Goal: Task Accomplishment & Management: Complete application form

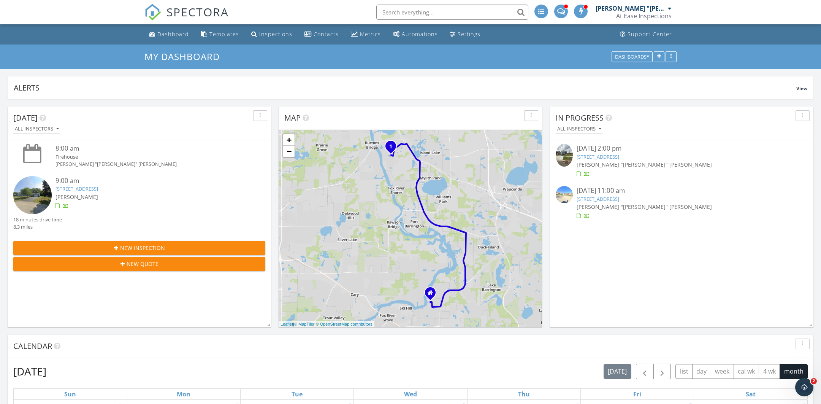
scroll to position [958, 821]
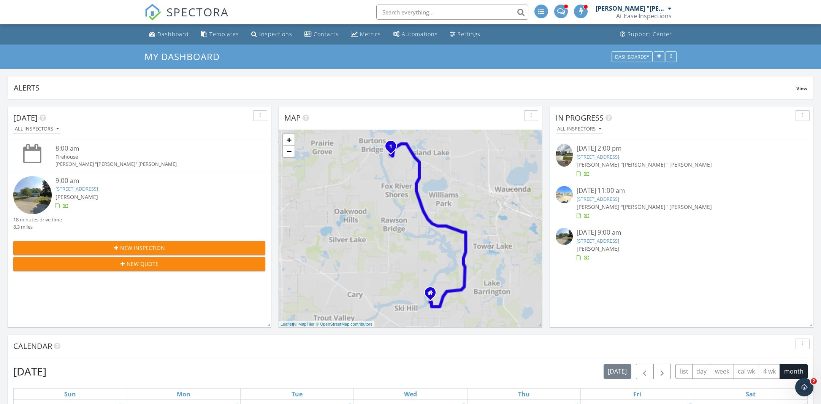
click at [647, 160] on div "[PERSON_NAME] "[PERSON_NAME]" [PERSON_NAME]" at bounding box center [682, 164] width 210 height 8
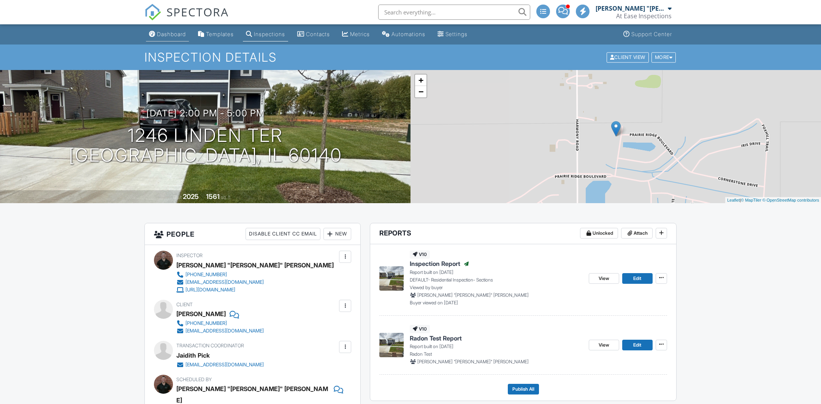
click at [162, 37] on div "Dashboard" at bounding box center [171, 34] width 29 height 6
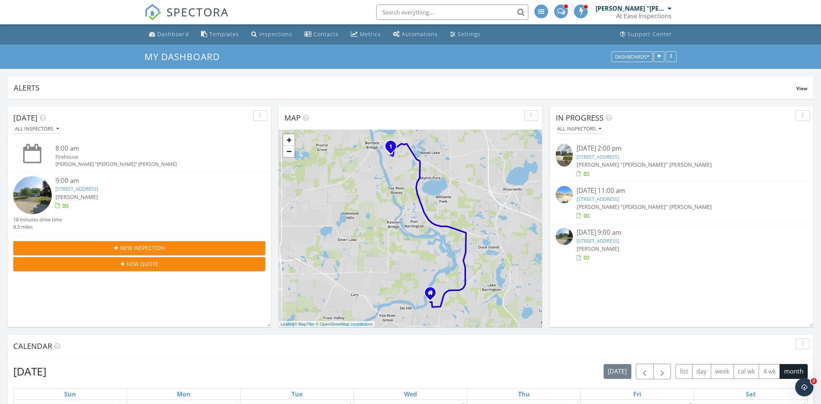
click at [608, 241] on link "[STREET_ADDRESS]" at bounding box center [598, 240] width 43 height 7
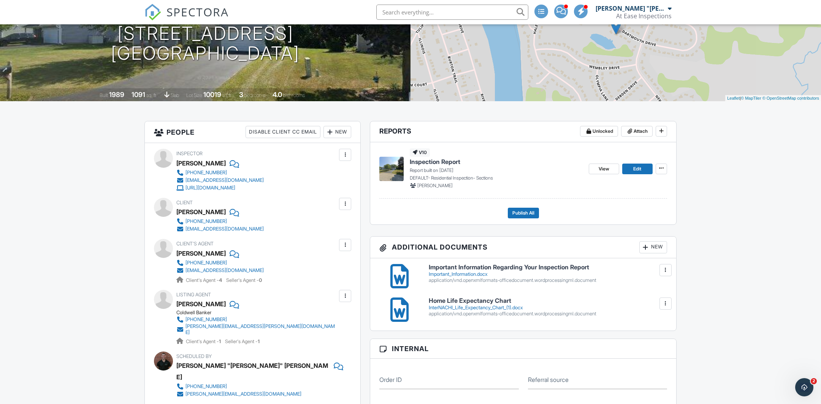
scroll to position [113, 0]
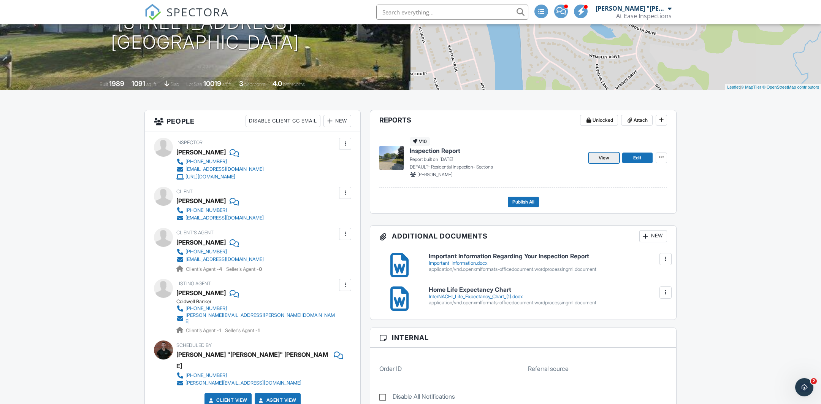
click at [611, 158] on link "View" at bounding box center [604, 157] width 30 height 11
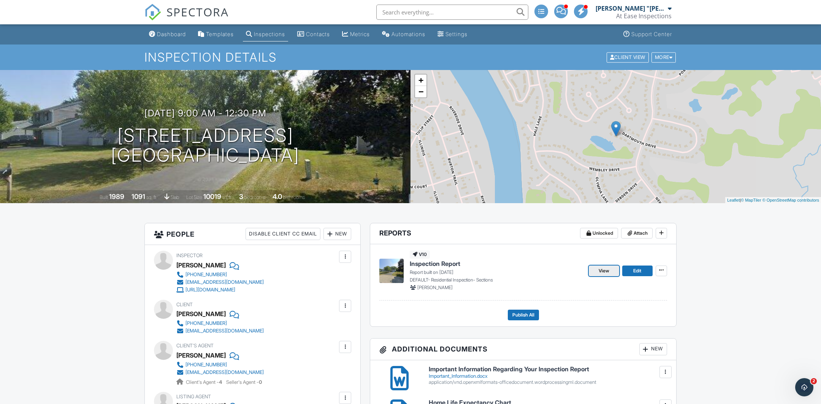
click at [605, 269] on span "View" at bounding box center [604, 271] width 11 height 8
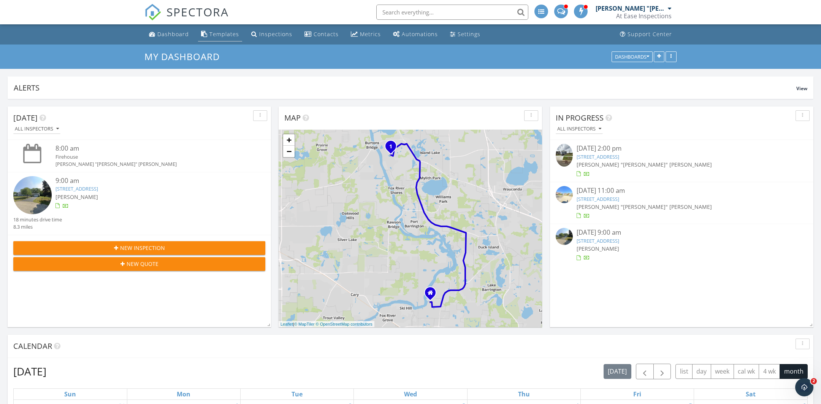
click at [228, 33] on div "Templates" at bounding box center [224, 33] width 30 height 7
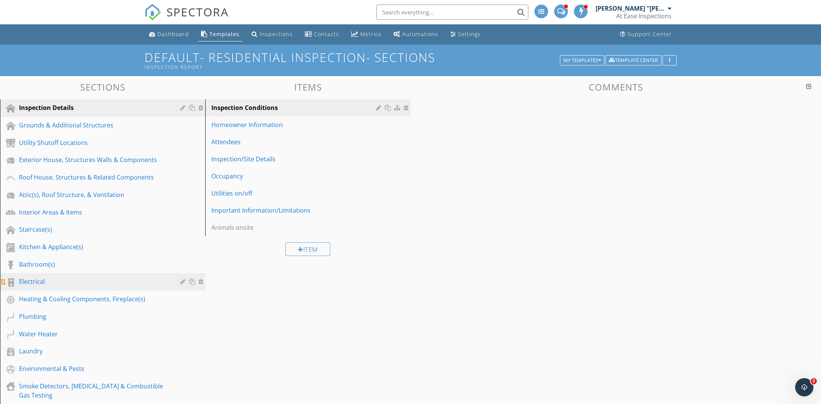
click at [59, 281] on div "Electrical" at bounding box center [94, 281] width 150 height 9
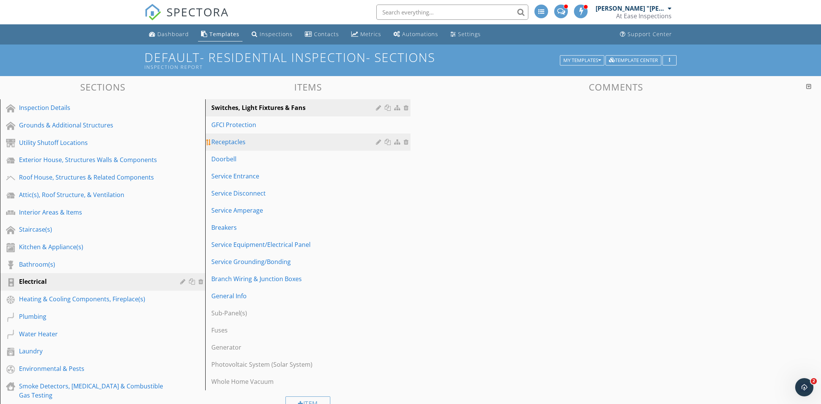
click at [268, 143] on div "Receptacles" at bounding box center [294, 141] width 167 height 9
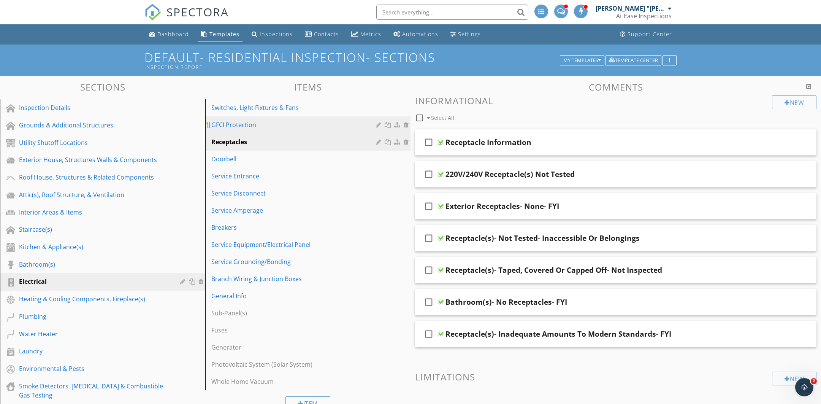
click at [277, 128] on div "GFCI Protection" at bounding box center [294, 124] width 167 height 9
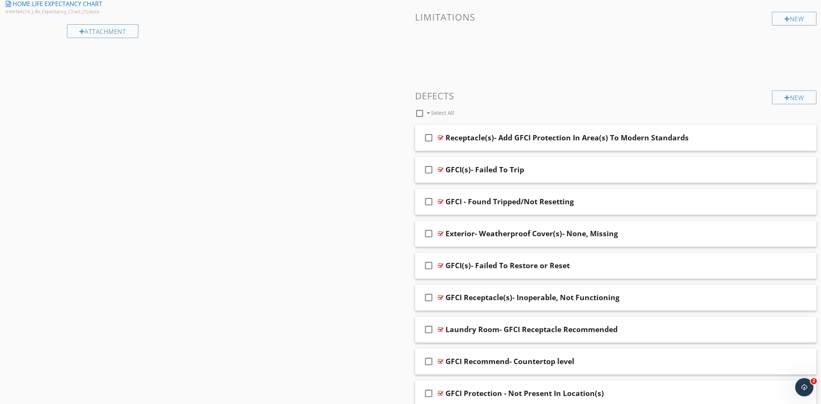
scroll to position [727, 0]
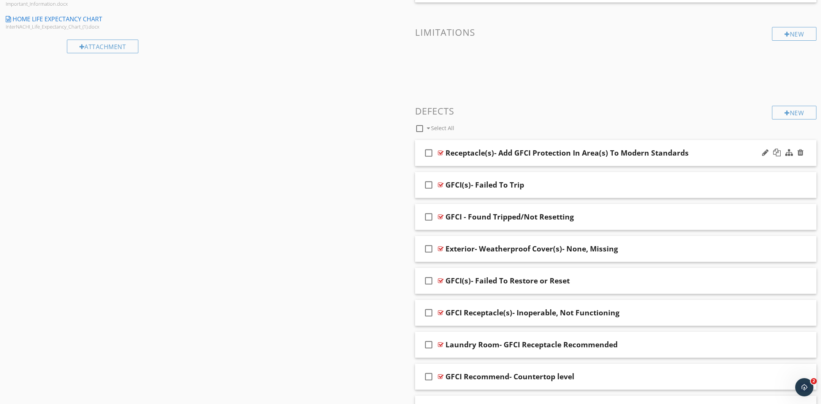
click at [439, 150] on div at bounding box center [441, 153] width 6 height 6
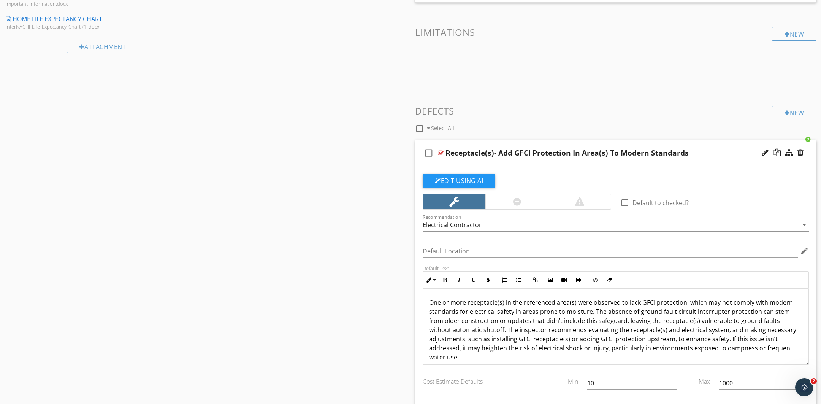
scroll to position [765, 0]
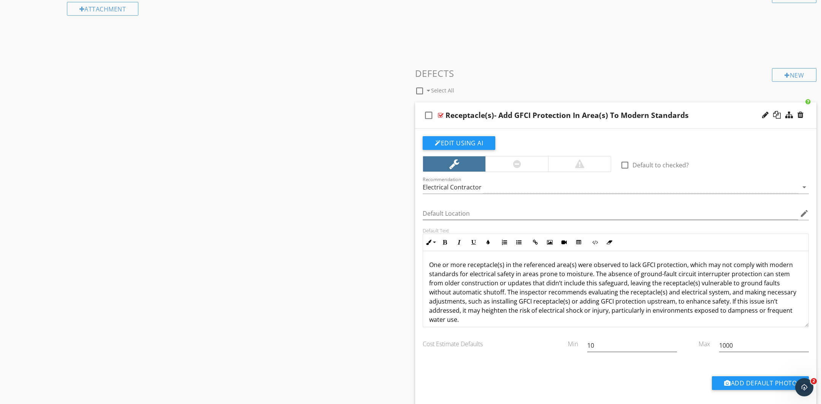
drag, startPoint x: 431, startPoint y: 260, endPoint x: 499, endPoint y: 338, distance: 102.9
click at [499, 338] on div "check_box_outline_blank Default to checked? Recommendation Electrical Contracto…" at bounding box center [615, 269] width 395 height 267
click at [465, 288] on p "One or more receptacle(s) in the referenced area(s) were observed to lack GFCI …" at bounding box center [615, 292] width 373 height 64
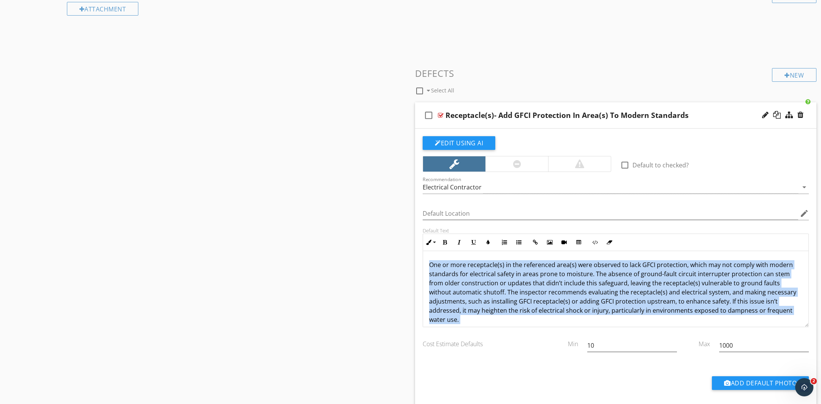
scroll to position [27, 0]
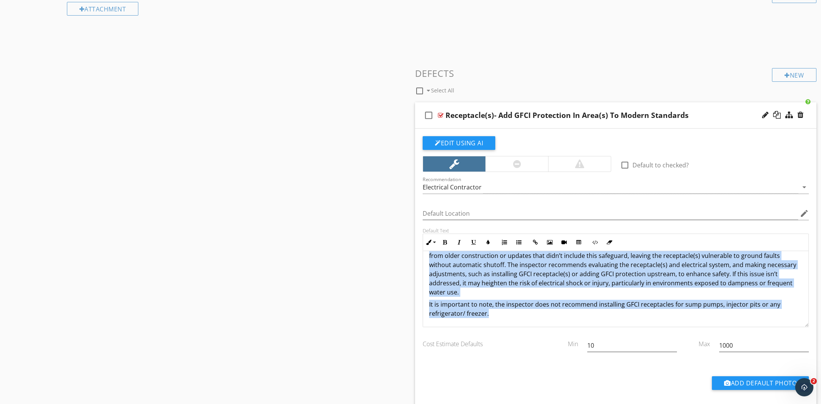
drag, startPoint x: 429, startPoint y: 259, endPoint x: 507, endPoint y: 331, distance: 105.7
click at [507, 331] on div "check_box_outline_blank Default to checked? Recommendation Electrical Contracto…" at bounding box center [615, 269] width 395 height 267
copy div "One or more receptacle(s) in the referenced area(s) were observed to lack GFCI …"
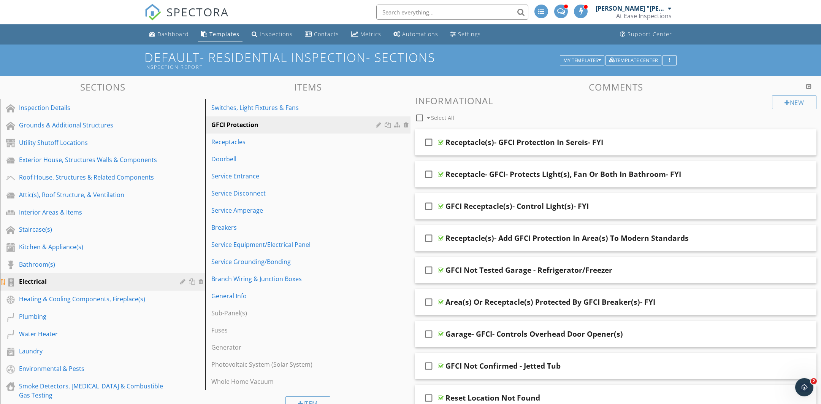
scroll to position [68, 0]
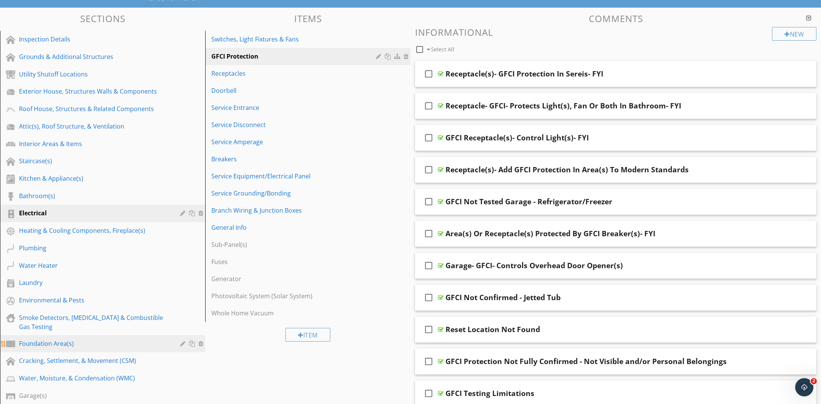
click at [86, 343] on div "Foundation Area(s)" at bounding box center [94, 343] width 150 height 9
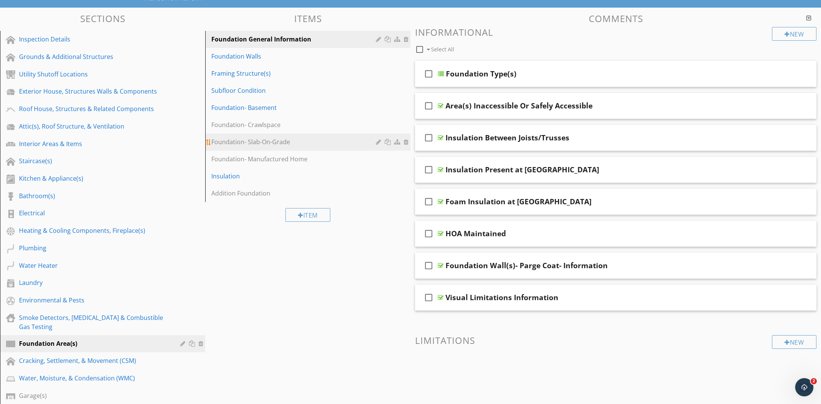
click at [304, 137] on div "Foundation- Slab-On-Grade" at bounding box center [294, 141] width 167 height 9
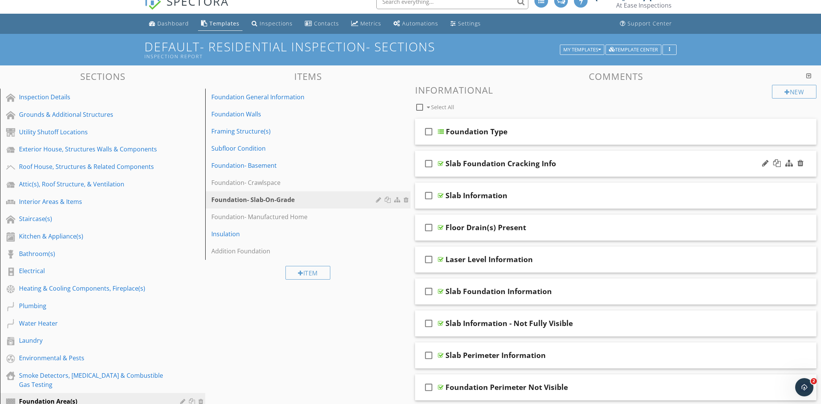
scroll to position [7, 0]
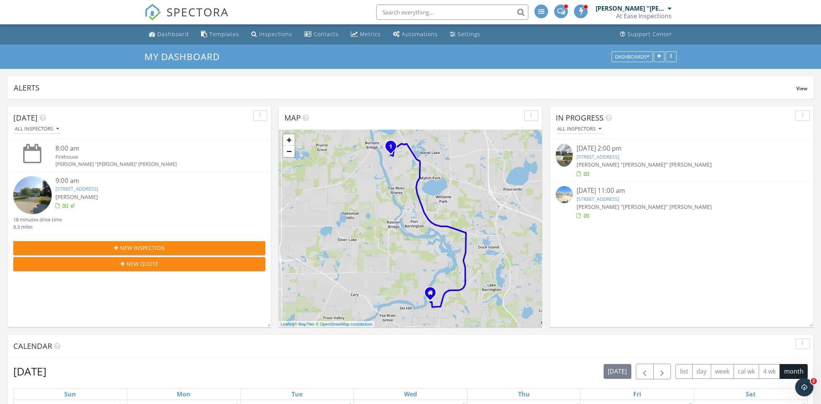
click at [216, 246] on div "New Inspection" at bounding box center [139, 248] width 240 height 8
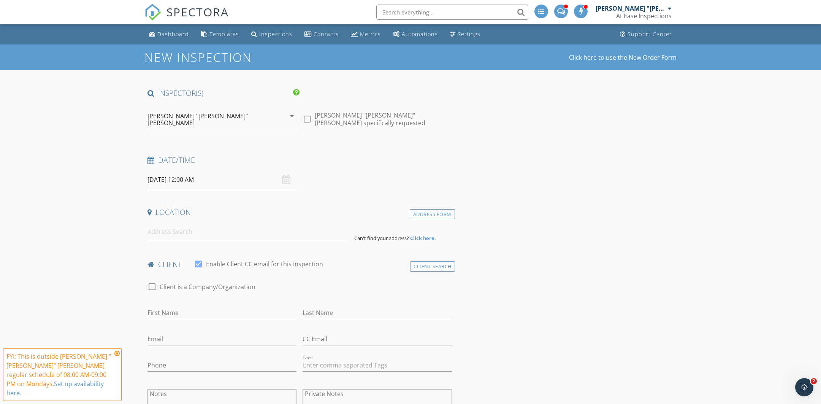
click at [220, 116] on div "[PERSON_NAME] "[PERSON_NAME]" [PERSON_NAME]" at bounding box center [216, 119] width 138 height 19
click at [311, 116] on div at bounding box center [307, 119] width 13 height 13
checkbox input "true"
click at [288, 174] on div "[DATE] 12:00 AM" at bounding box center [221, 179] width 149 height 19
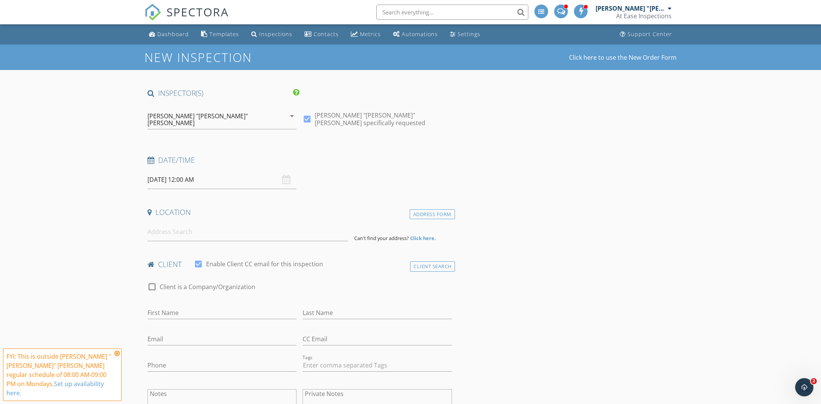
click at [225, 178] on input "[DATE] 12:00 AM" at bounding box center [221, 179] width 149 height 19
select select "9"
type input "[DATE] 12:00 AM"
type input "02"
type input "[DATE] 2:00 AM"
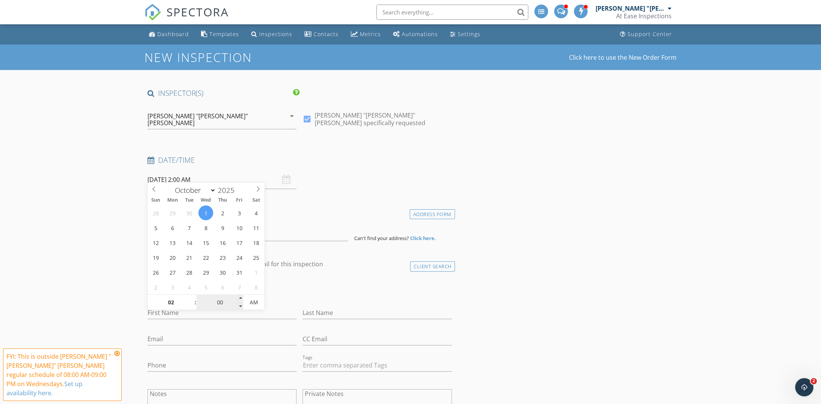
click at [217, 307] on input "00" at bounding box center [220, 302] width 47 height 15
type input "30"
type input "[DATE] 2:30 PM"
click at [252, 302] on span "AM" at bounding box center [253, 302] width 21 height 15
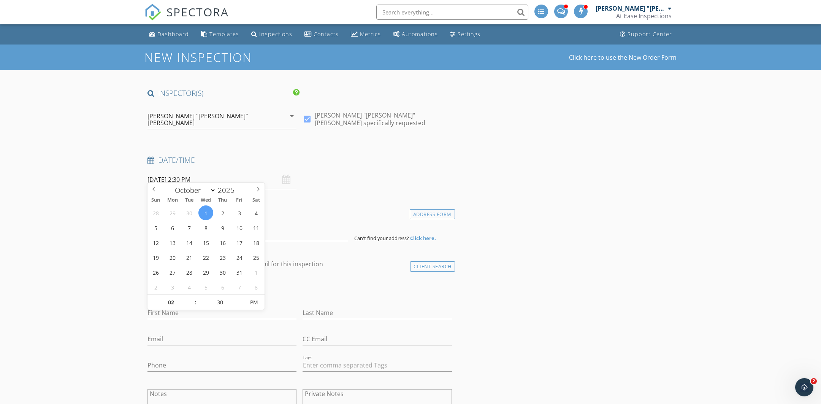
click at [198, 227] on input at bounding box center [247, 231] width 201 height 19
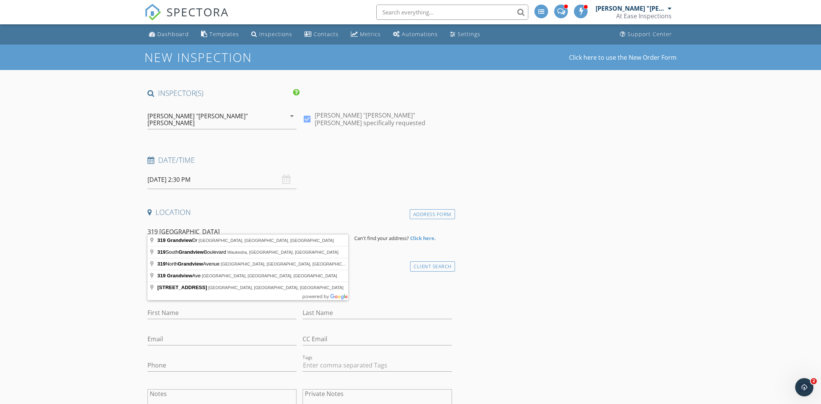
click at [226, 222] on input "319 [GEOGRAPHIC_DATA]" at bounding box center [247, 231] width 201 height 19
type input "[STREET_ADDRESS]"
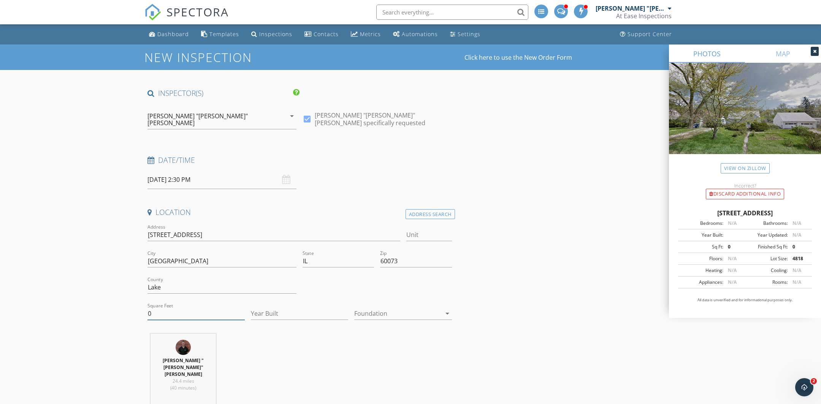
click at [200, 303] on div "Square Feet 0" at bounding box center [195, 315] width 97 height 25
click at [198, 307] on input "0" at bounding box center [195, 313] width 97 height 13
type input "1200"
click at [388, 307] on div at bounding box center [397, 313] width 87 height 12
click at [382, 357] on div "Crawlspace" at bounding box center [402, 363] width 85 height 18
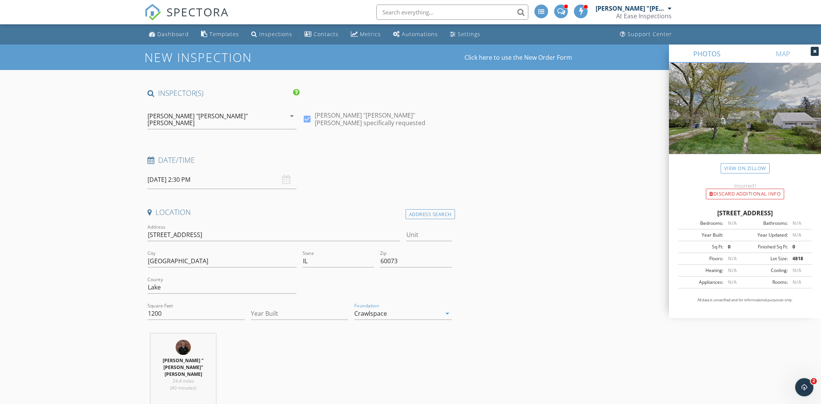
click at [282, 312] on div "Year Built" at bounding box center [299, 317] width 97 height 20
click at [282, 308] on input "Year Built" at bounding box center [299, 313] width 97 height 13
type input "1941"
click at [319, 347] on div "Salvatore "Sammy" Prato 24.4 miles (40 minutes)" at bounding box center [299, 371] width 311 height 77
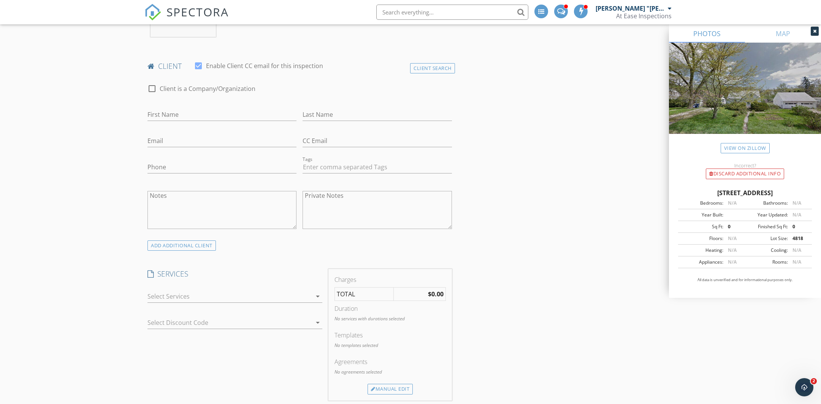
scroll to position [555, 0]
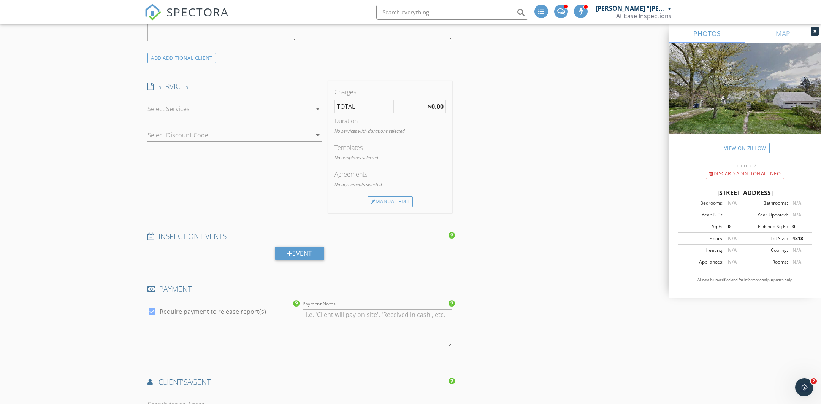
click at [292, 103] on div at bounding box center [229, 109] width 164 height 12
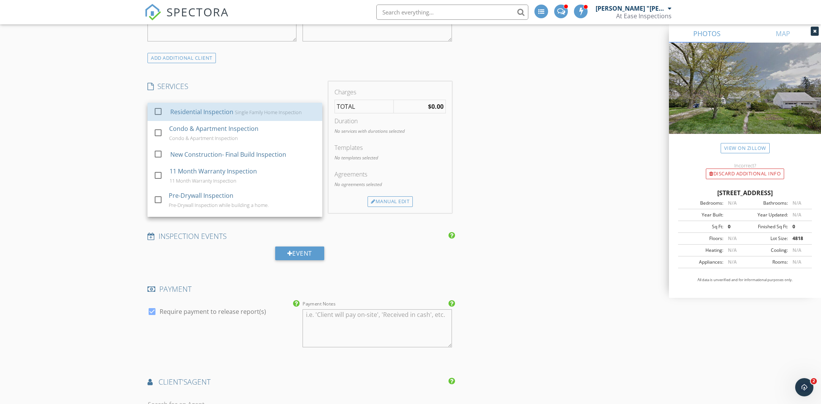
click at [292, 104] on div "Residential Inspection Single Family Home Inspection" at bounding box center [243, 111] width 146 height 15
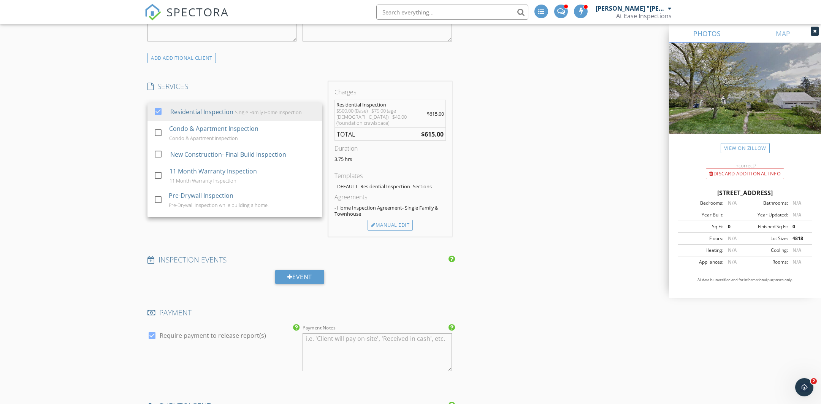
click at [581, 175] on div "INSPECTOR(S) check_box Salvatore "Sammy" Prato PRIMARY check_box_outline_blank …" at bounding box center [410, 248] width 532 height 1428
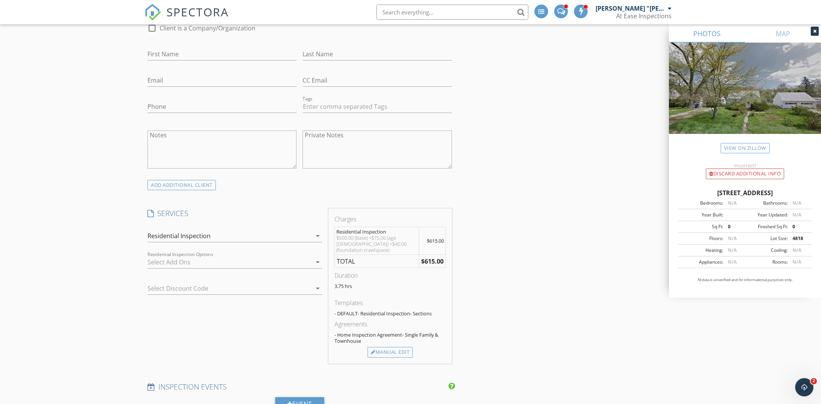
scroll to position [337, 0]
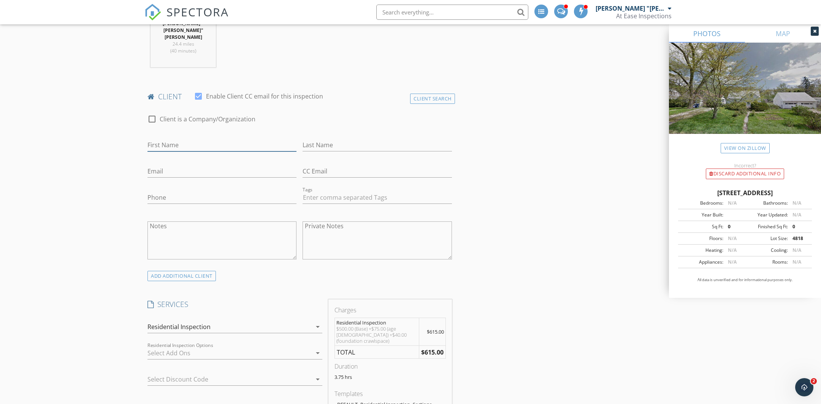
click at [254, 139] on input "First Name" at bounding box center [221, 145] width 149 height 13
type input "Kelly"
type input "Rosi"
click at [220, 165] on input "Email" at bounding box center [221, 171] width 149 height 13
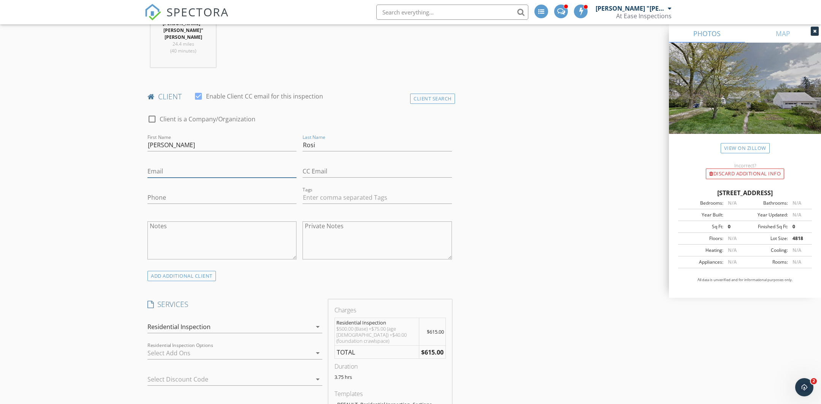
click at [220, 165] on input "Email" at bounding box center [221, 171] width 149 height 13
paste input "krossi26@yahoo.com"
type input "krossi26@yahoo.com"
click at [180, 191] on input "Phone" at bounding box center [221, 197] width 149 height 13
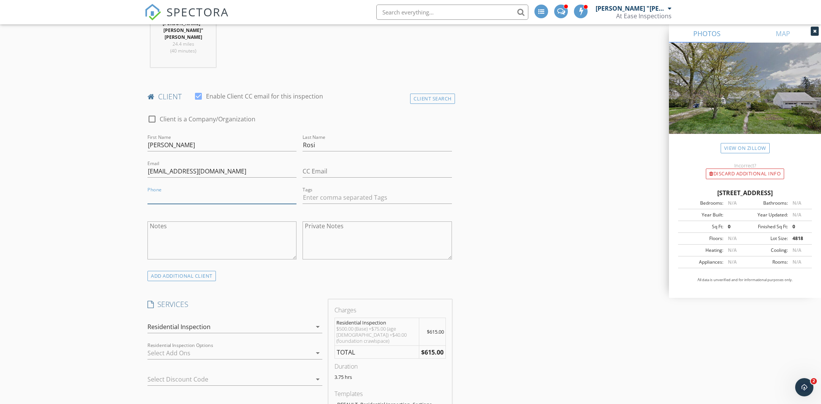
paste input "512-922-8452"
type input "512-922-8452"
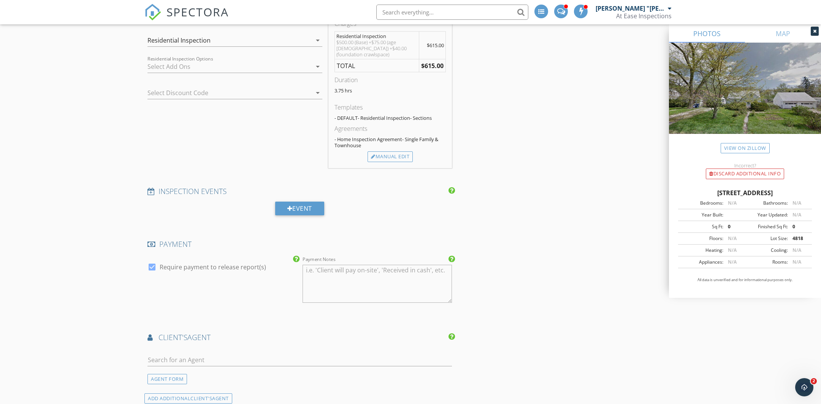
scroll to position [682, 0]
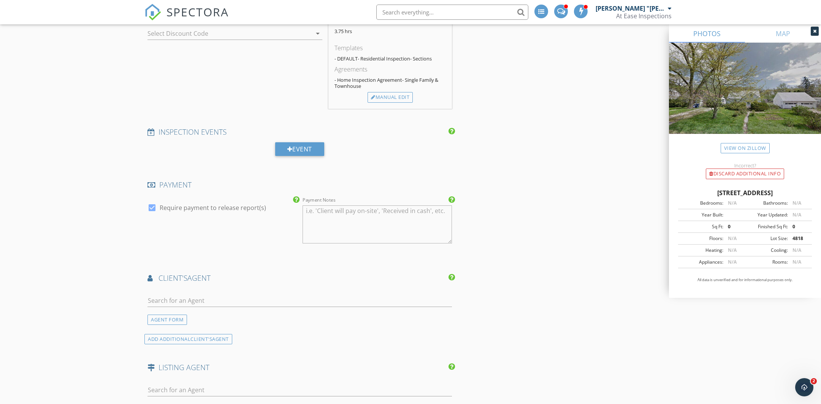
click at [230, 310] on div at bounding box center [299, 312] width 304 height 5
click at [246, 294] on input "text" at bounding box center [299, 300] width 304 height 13
type input "kalb"
click at [239, 307] on li "Kevin Kalbach Realty Executives Cornerstone" at bounding box center [300, 317] width 304 height 21
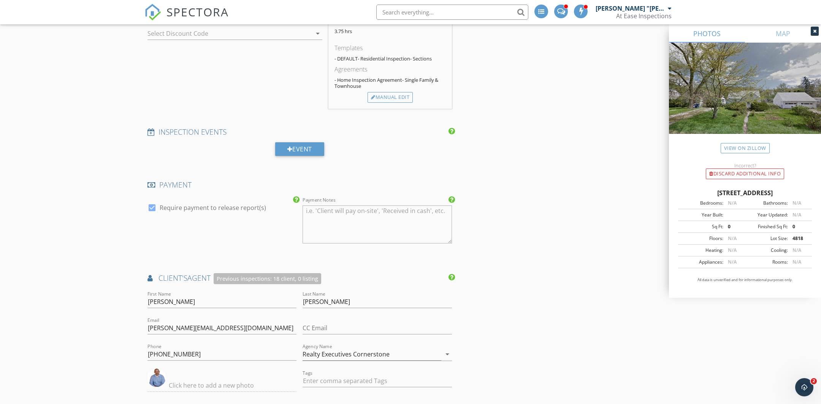
click at [92, 267] on div "New Inspection Click here to use the New Order Form INSPECTOR(S) check_box Salv…" at bounding box center [410, 179] width 821 height 1635
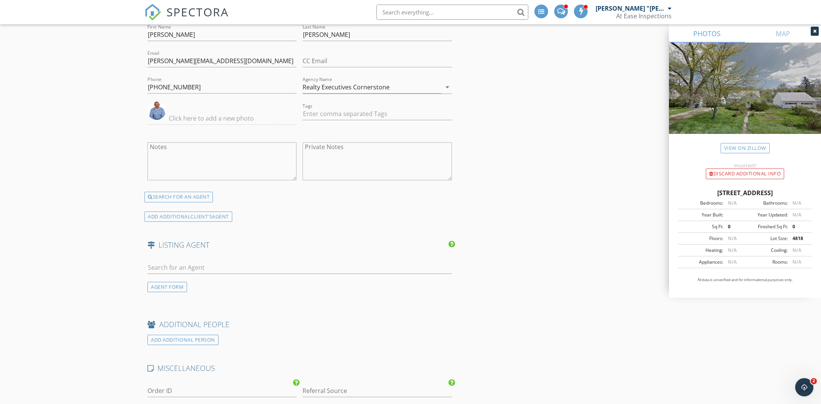
scroll to position [1000, 0]
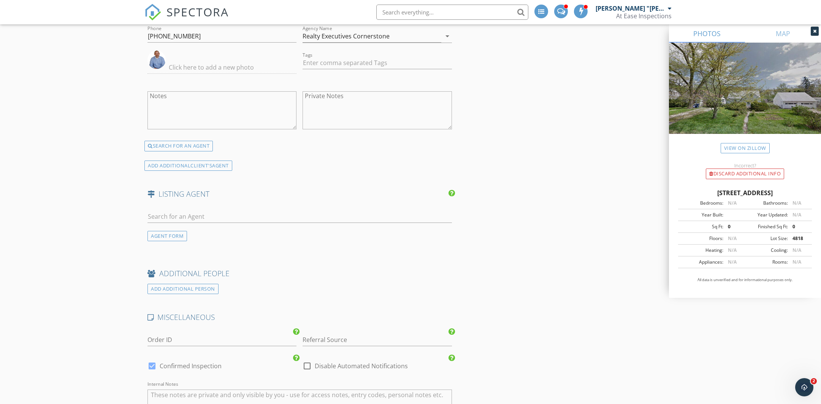
click at [192, 206] on div at bounding box center [299, 218] width 304 height 25
click at [192, 210] on input "text" at bounding box center [299, 216] width 304 height 13
paste input "Spagnola"
type input "S"
click at [178, 231] on div "AGENT FORM" at bounding box center [167, 236] width 40 height 10
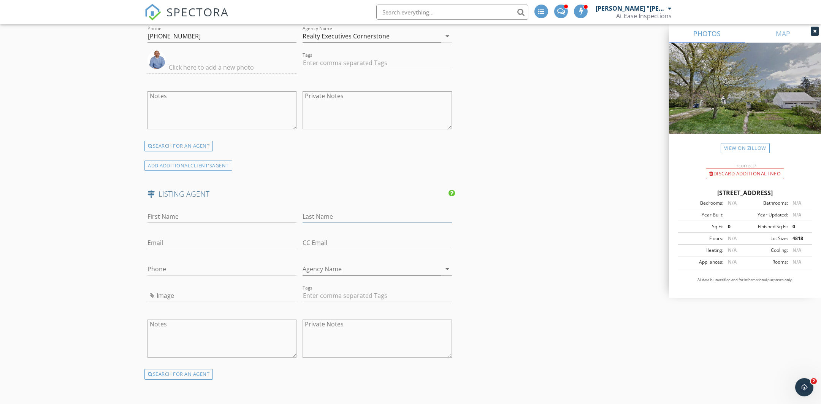
click at [325, 210] on input "Last Name" at bounding box center [377, 216] width 149 height 13
paste input "Spagnola"
type input "Spagnola"
click at [185, 210] on input "First Name" at bounding box center [221, 216] width 149 height 13
type input "Emily"
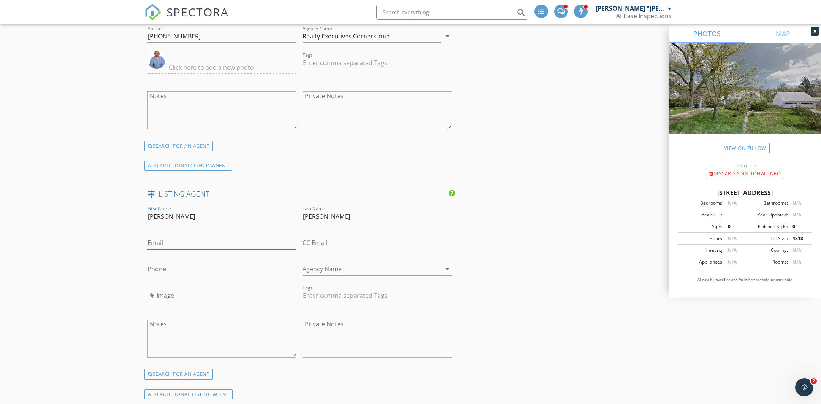
click at [162, 236] on input "Email" at bounding box center [221, 242] width 149 height 13
paste input "emily@foxvalley-properties.com"
type input "emily@foxvalley-properties.com"
click at [173, 278] on div at bounding box center [221, 280] width 149 height 5
click at [178, 263] on input "Phone" at bounding box center [221, 269] width 149 height 13
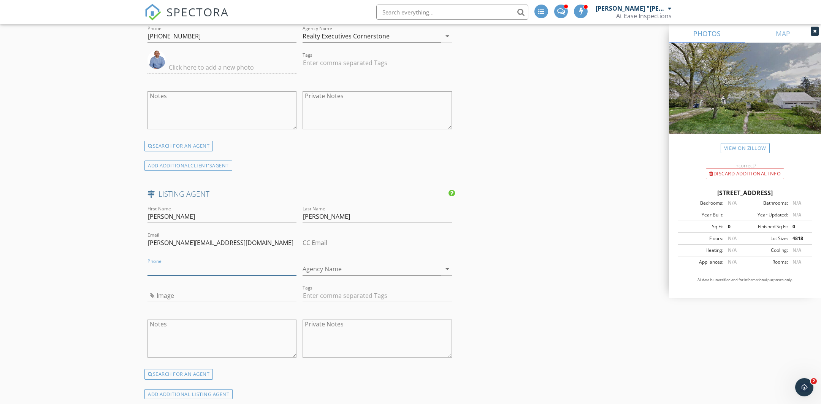
paste input "847-917-2944"
type input "847-917-2944"
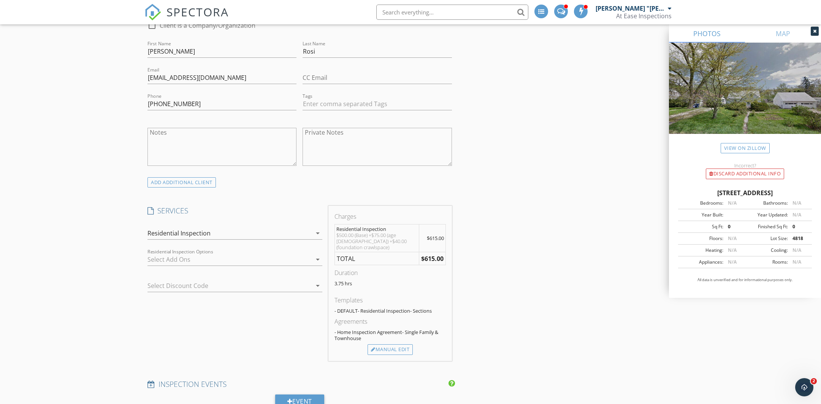
scroll to position [533, 0]
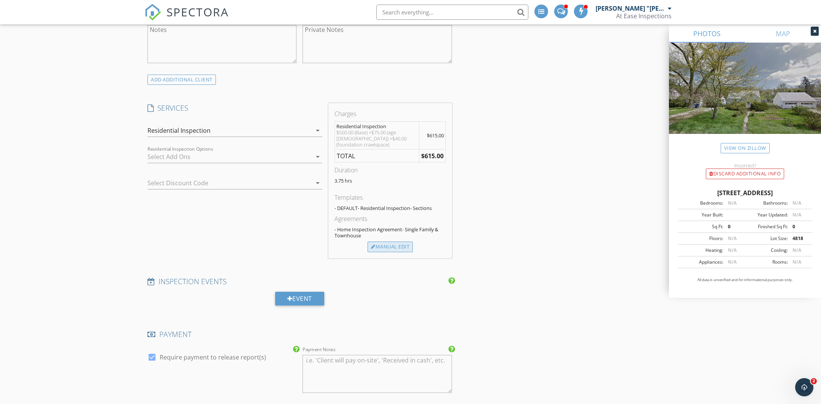
click at [398, 241] on div "Manual Edit" at bounding box center [390, 246] width 45 height 11
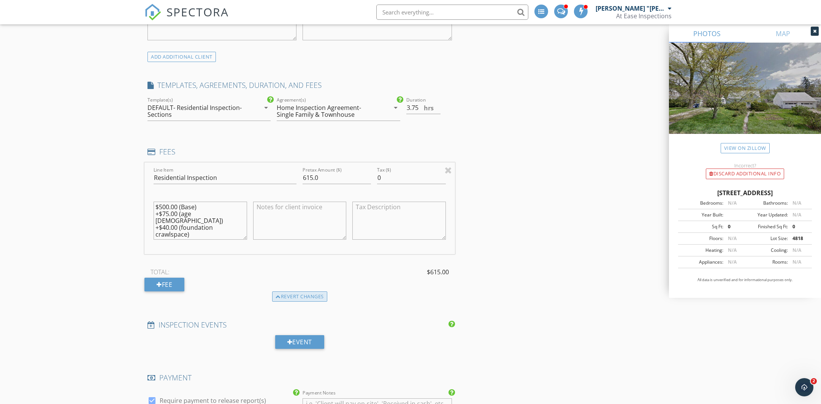
scroll to position [565, 0]
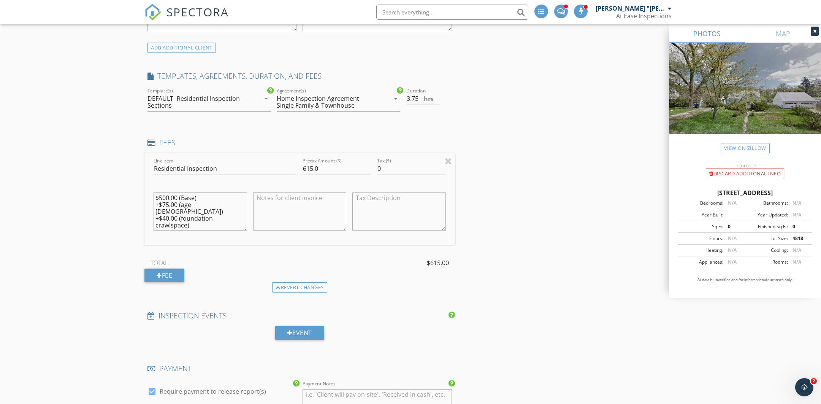
click at [284, 192] on textarea at bounding box center [300, 211] width 94 height 38
click at [361, 192] on textarea at bounding box center [399, 211] width 94 height 38
type textarea "-"
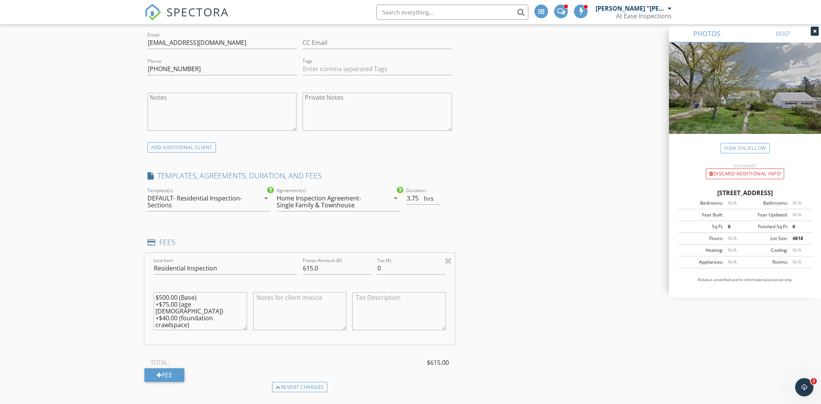
scroll to position [502, 0]
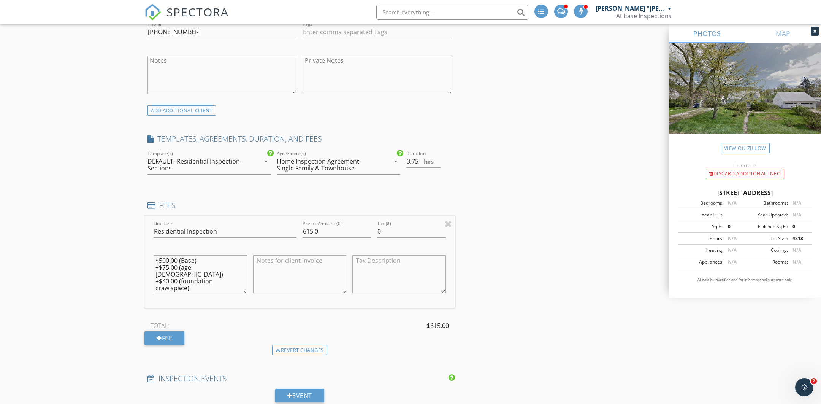
click at [394, 259] on textarea at bounding box center [399, 274] width 94 height 38
type textarea "-$40 Off- Crawlspace Modifier Waived!"
click at [338, 225] on div "Pretax Amount ($) 615.0" at bounding box center [337, 235] width 68 height 20
click at [338, 225] on input "615.0" at bounding box center [337, 231] width 68 height 13
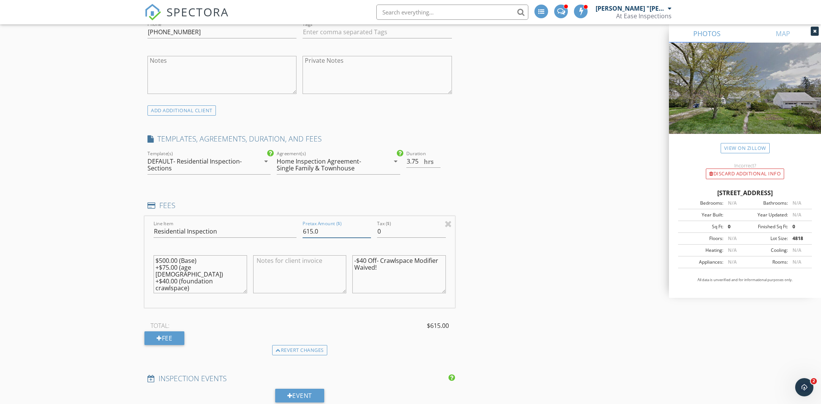
click at [338, 225] on input "615.0" at bounding box center [337, 231] width 68 height 13
type input "575"
click at [449, 227] on div "Line Item Residential Inspection Pretax Amount ($) 575 Tax ($) 0 $500.00 (Base)…" at bounding box center [299, 262] width 311 height 92
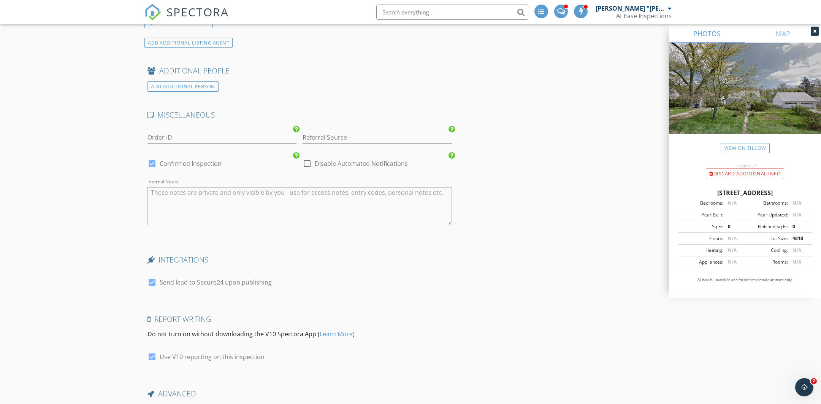
scroll to position [1473, 0]
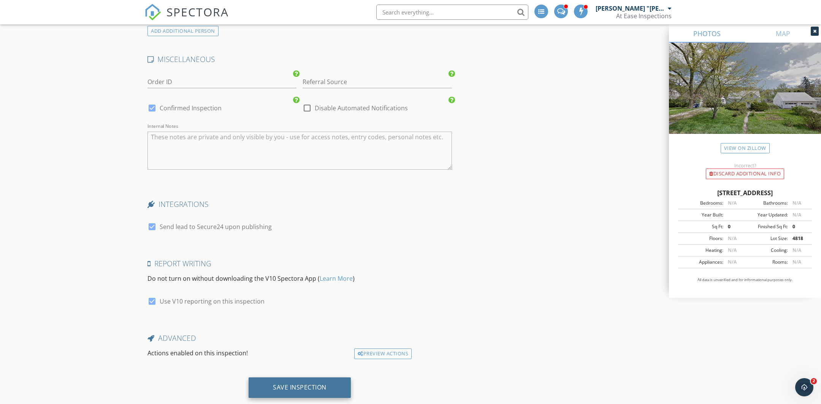
click at [317, 377] on div "Save Inspection" at bounding box center [300, 387] width 102 height 21
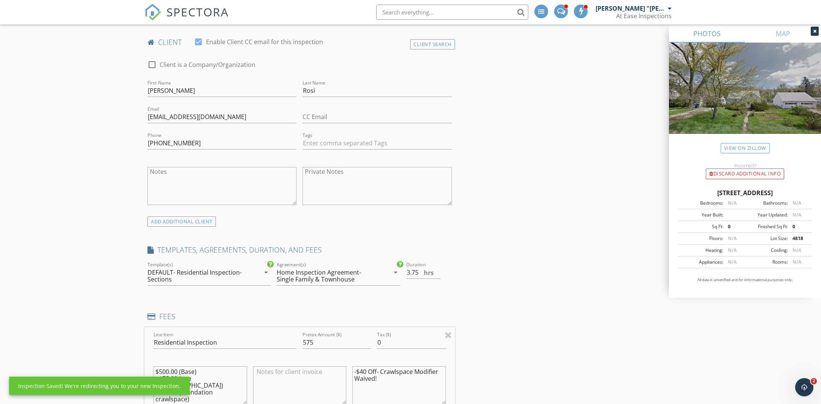
scroll to position [371, 0]
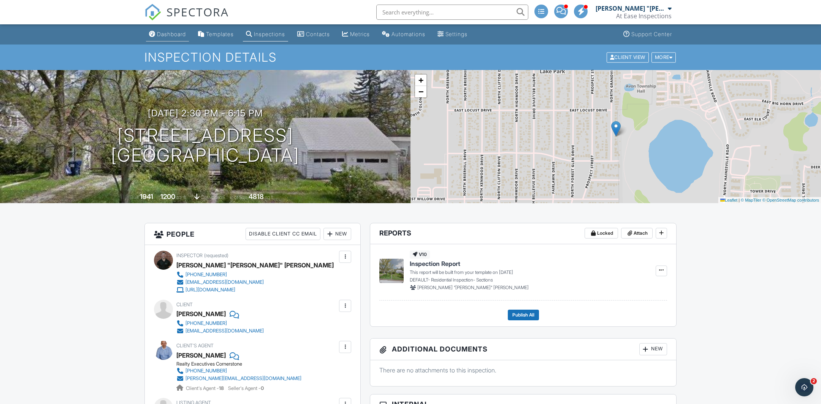
click at [183, 38] on link "Dashboard" at bounding box center [167, 34] width 43 height 14
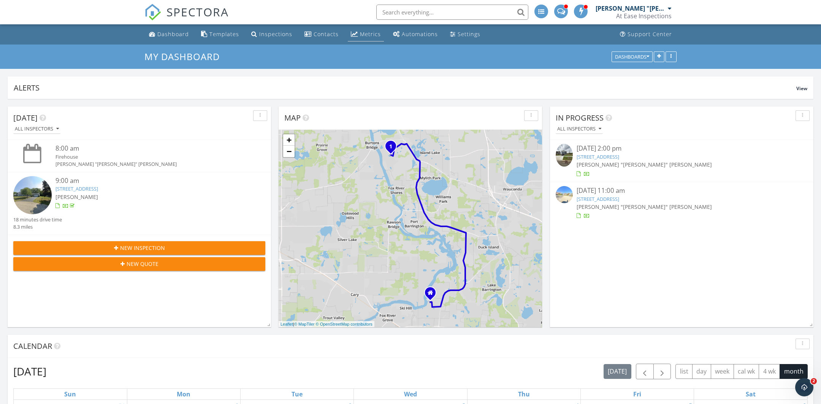
click at [378, 36] on link "Metrics" at bounding box center [366, 34] width 36 height 14
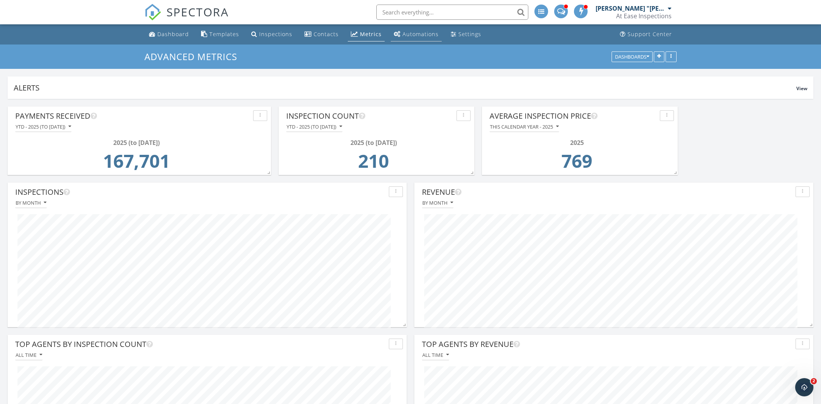
click at [414, 38] on link "Automations" at bounding box center [416, 34] width 51 height 14
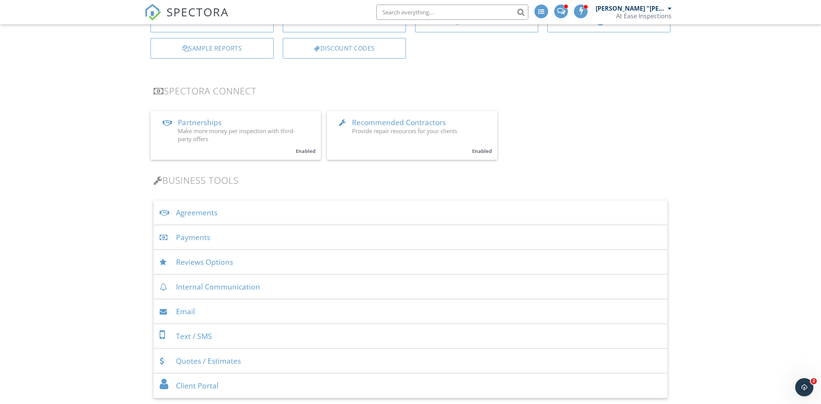
scroll to position [154, 0]
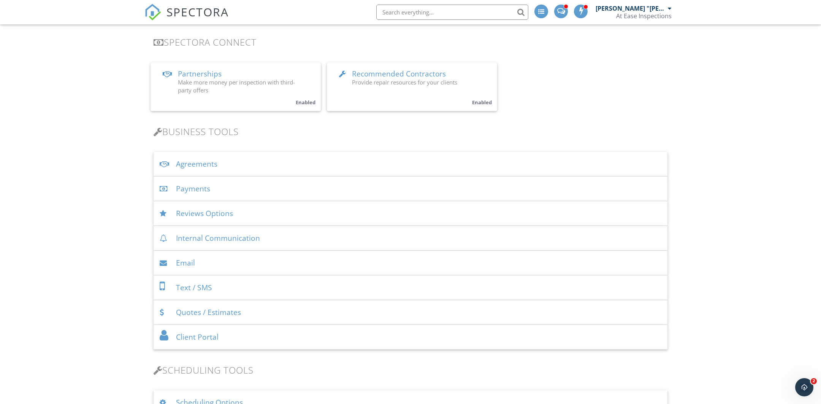
click at [237, 92] on div "Make more money per inspection with third-party offers" at bounding box center [239, 86] width 122 height 16
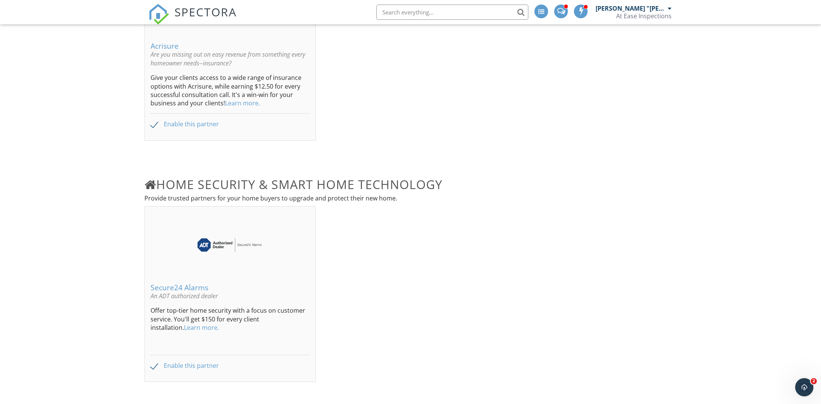
scroll to position [389, 0]
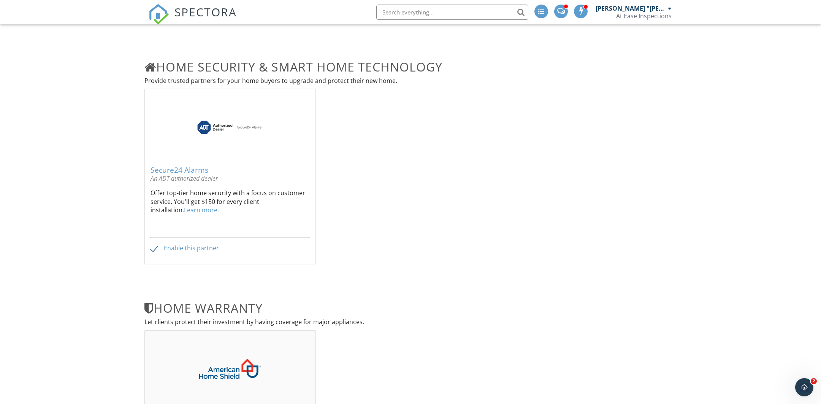
click at [260, 174] on div "An ADT authorized dealer" at bounding box center [230, 178] width 159 height 8
click at [191, 171] on div "Secure24 Alarms" at bounding box center [230, 170] width 159 height 8
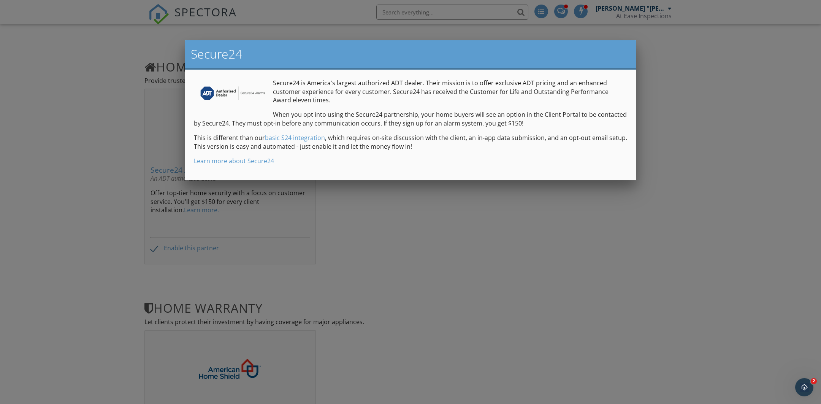
click at [529, 200] on div at bounding box center [410, 214] width 821 height 505
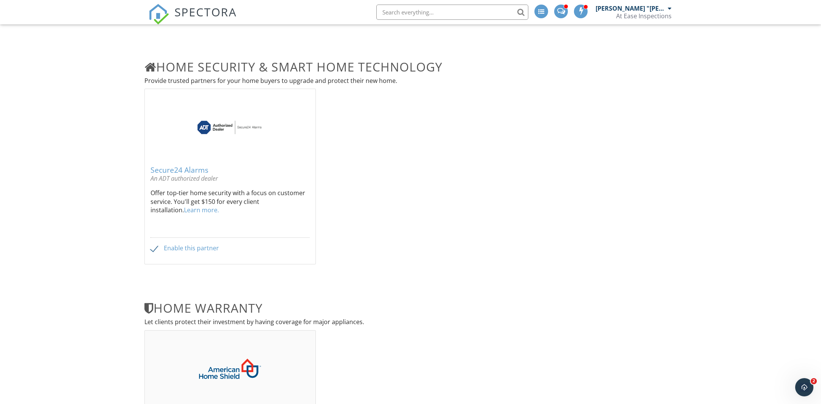
click at [184, 209] on link "Learn more." at bounding box center [201, 210] width 35 height 8
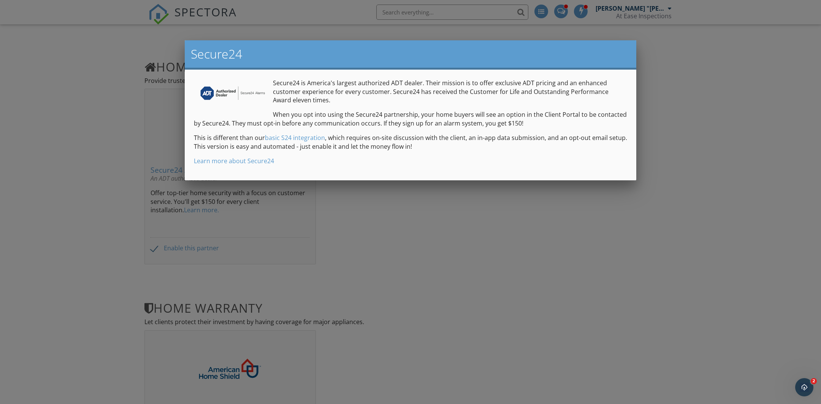
click at [379, 227] on div at bounding box center [410, 214] width 821 height 505
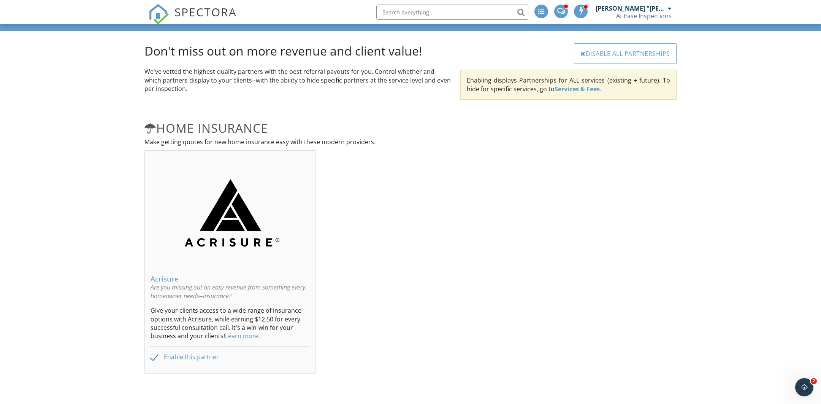
scroll to position [0, 0]
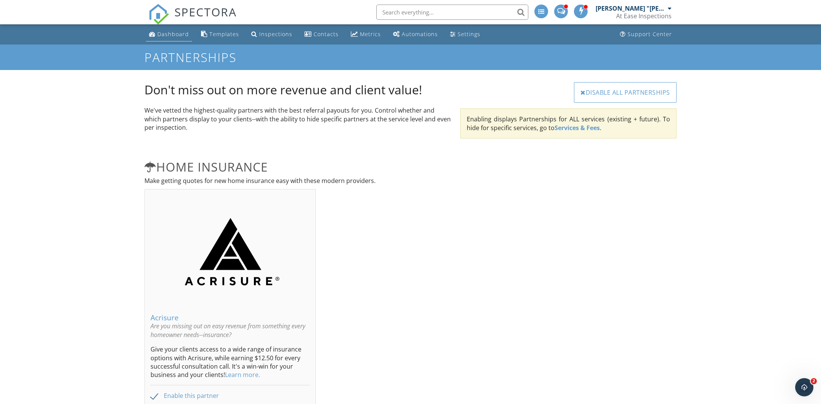
click at [182, 41] on link "Dashboard" at bounding box center [169, 34] width 46 height 14
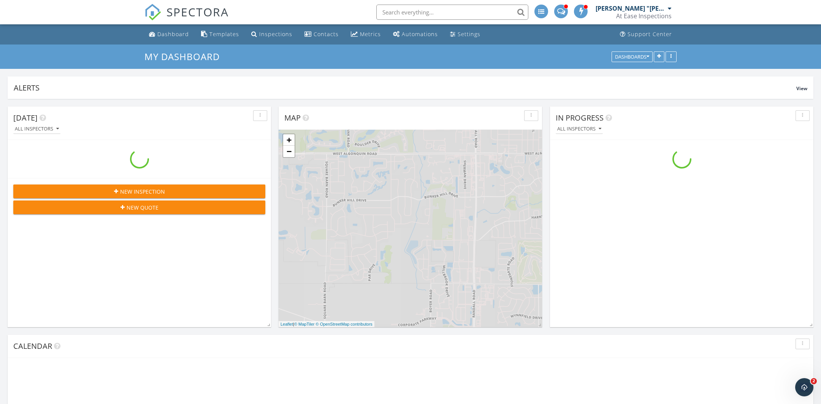
scroll to position [958, 821]
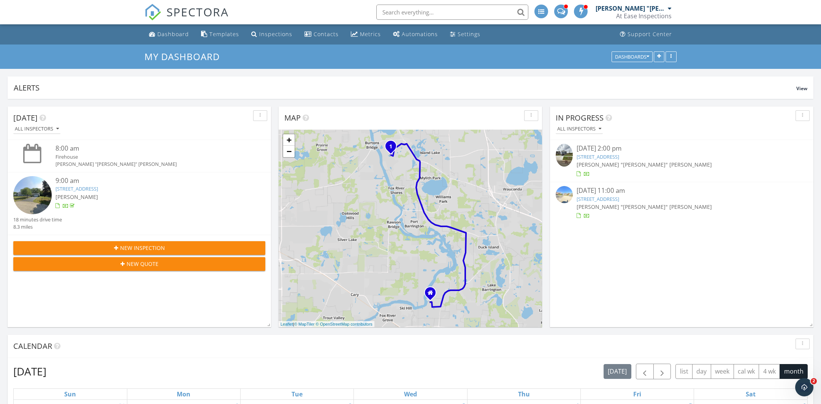
click at [619, 198] on link "[STREET_ADDRESS]" at bounding box center [598, 198] width 43 height 7
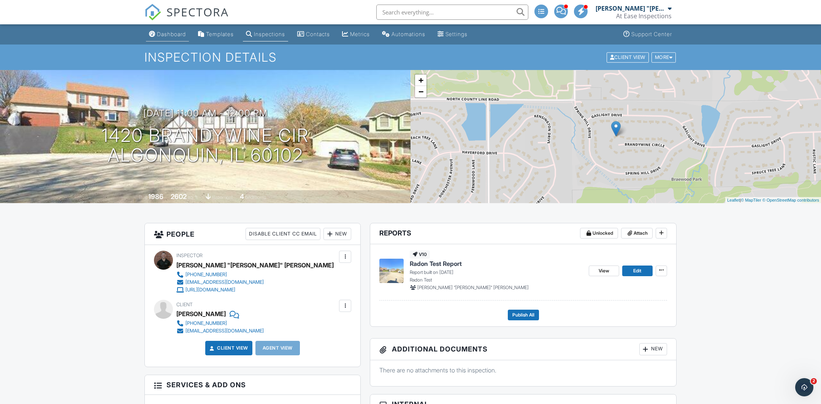
click at [173, 33] on div "Dashboard" at bounding box center [171, 34] width 29 height 6
